Goal: Navigation & Orientation: Find specific page/section

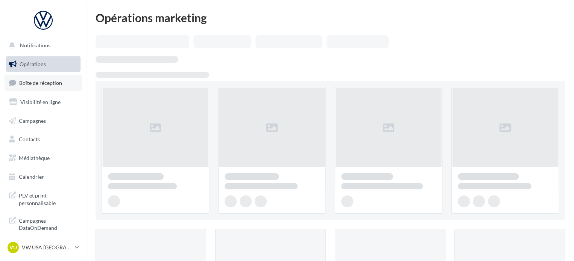
click at [61, 82] on span "Boîte de réception" at bounding box center [40, 83] width 43 height 6
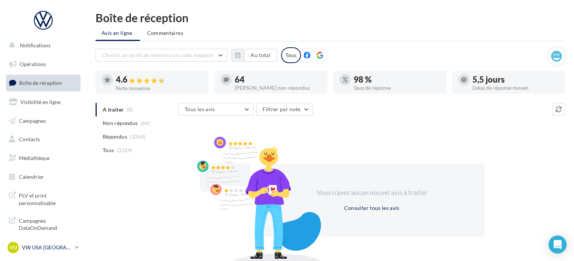
click at [47, 245] on p "VW USA [GEOGRAPHIC_DATA]" at bounding box center [47, 248] width 50 height 8
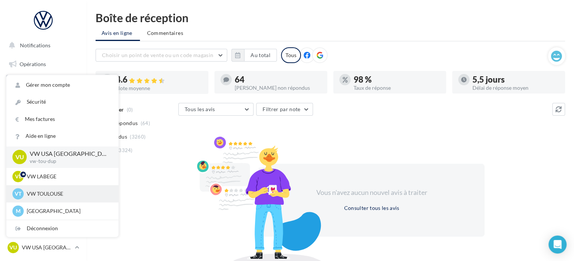
click at [56, 192] on p "VW TOULOUSE" at bounding box center [68, 194] width 83 height 8
